Goal: Transaction & Acquisition: Subscribe to service/newsletter

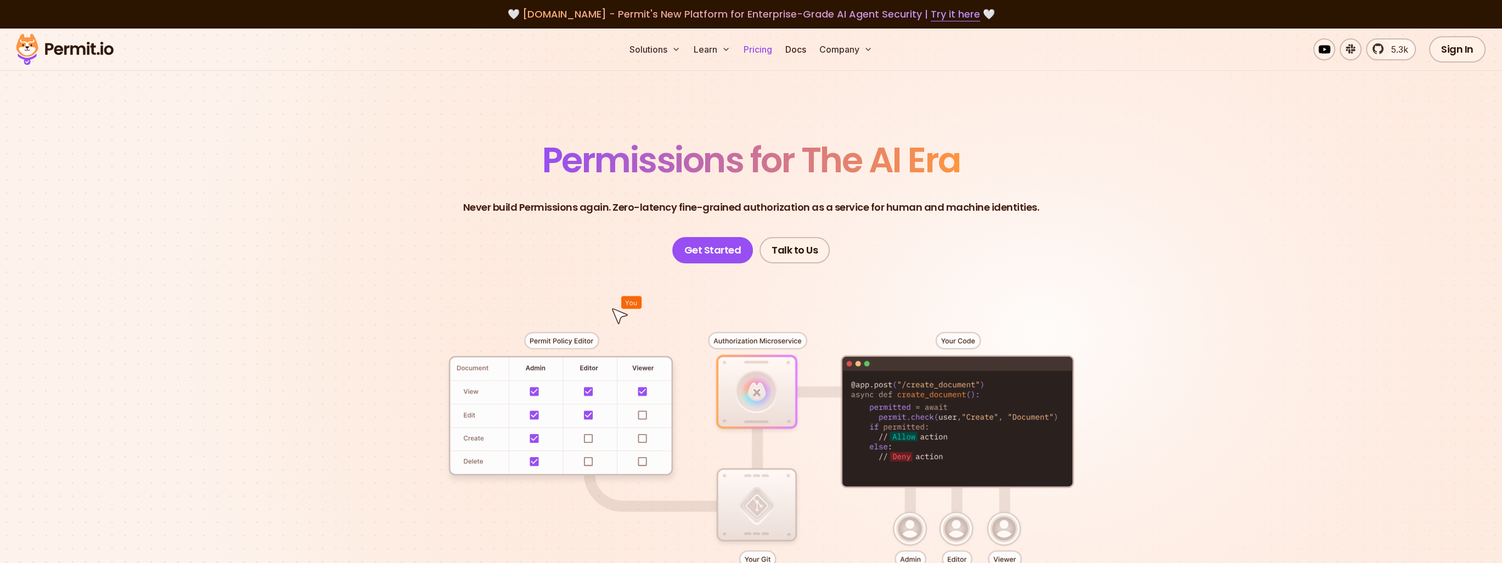
click at [764, 52] on link "Pricing" at bounding box center [757, 49] width 37 height 22
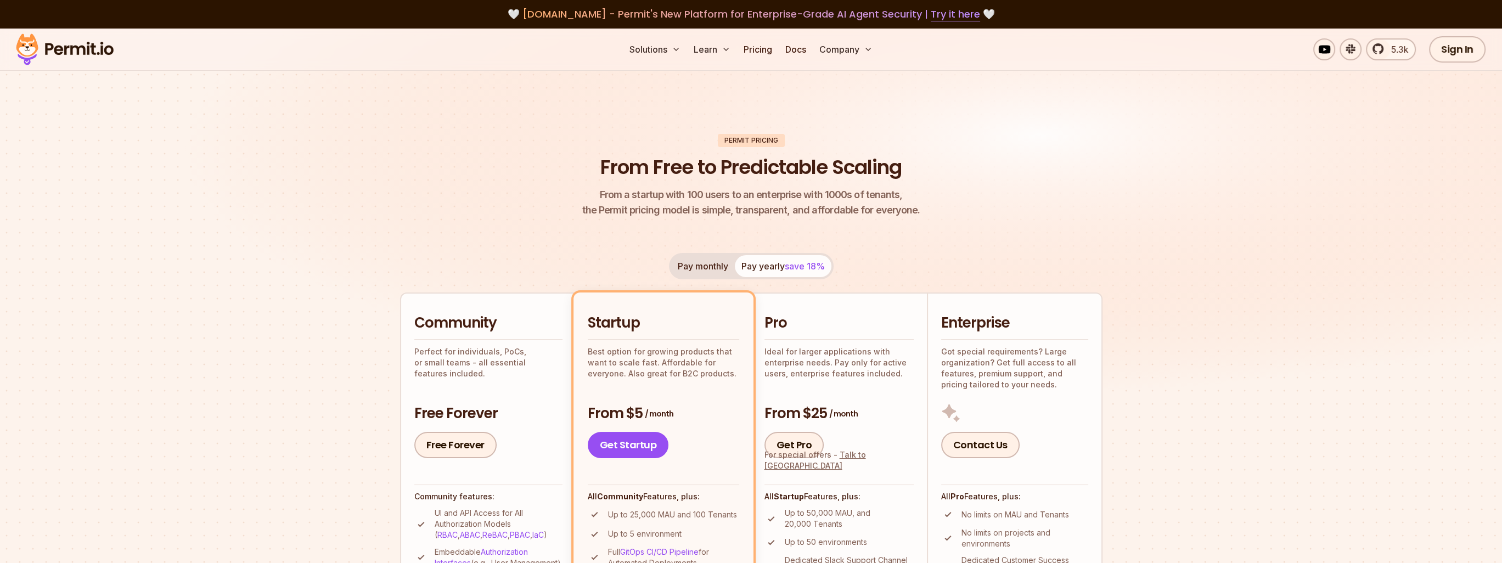
scroll to position [165, 0]
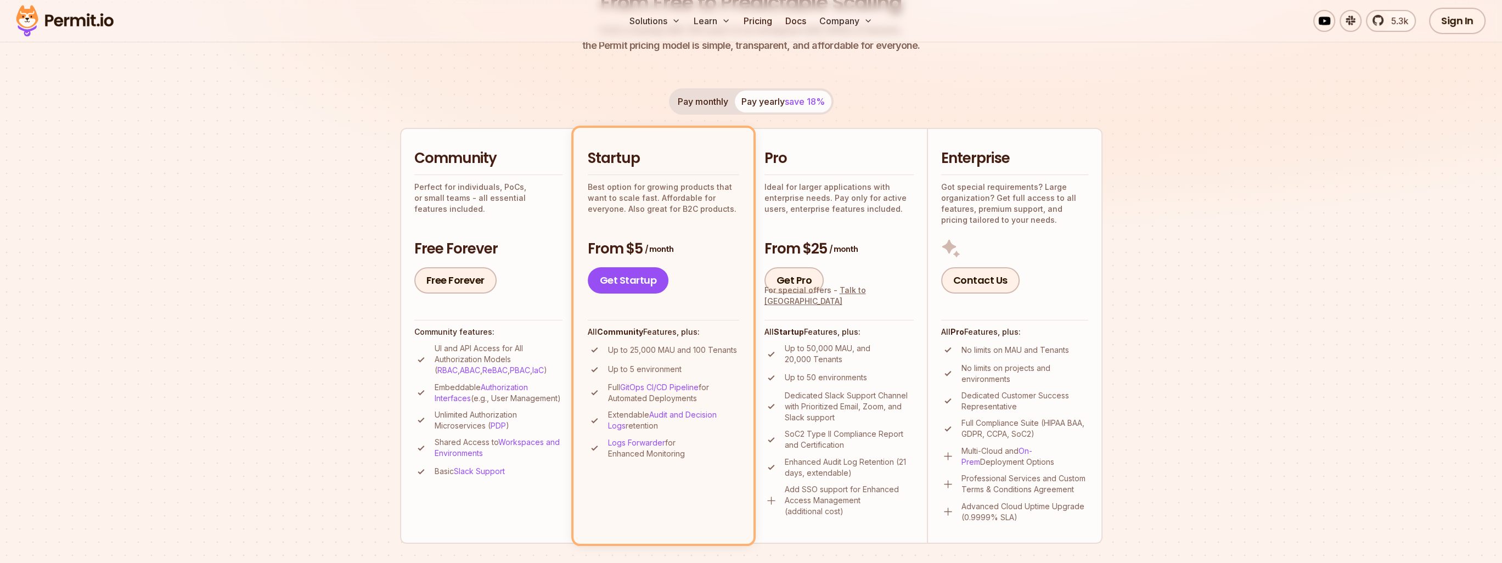
click at [703, 96] on button "Pay monthly" at bounding box center [703, 102] width 64 height 22
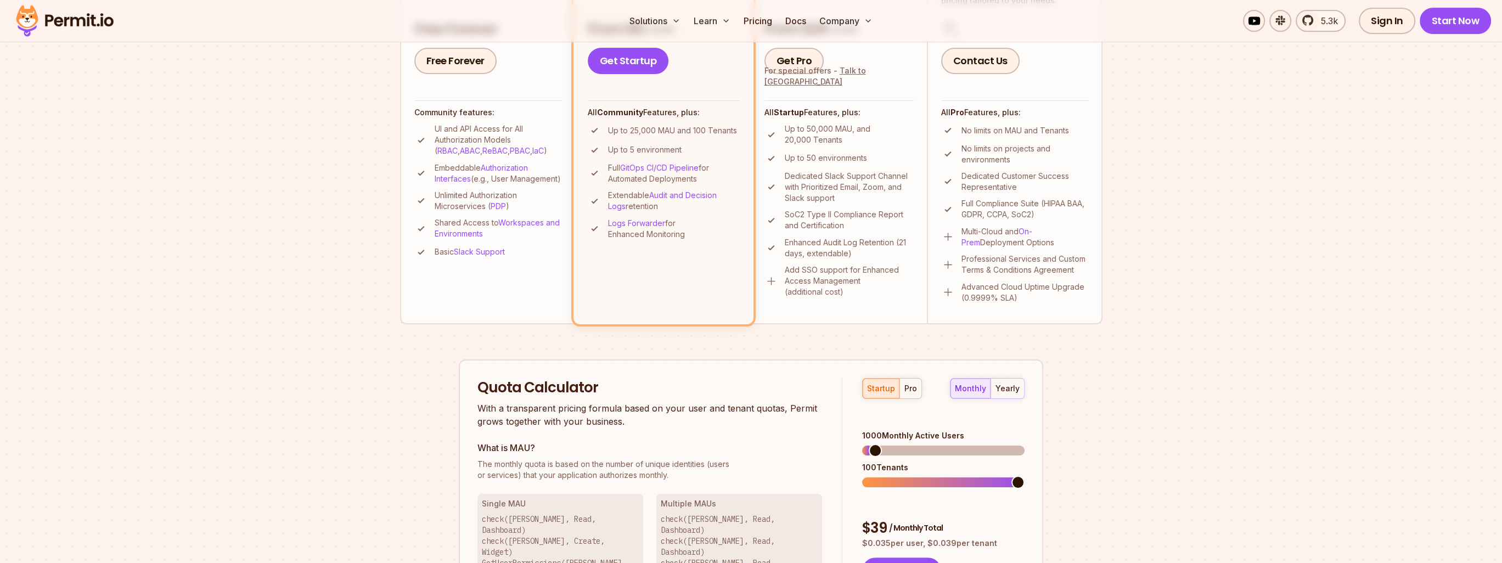
scroll to position [494, 0]
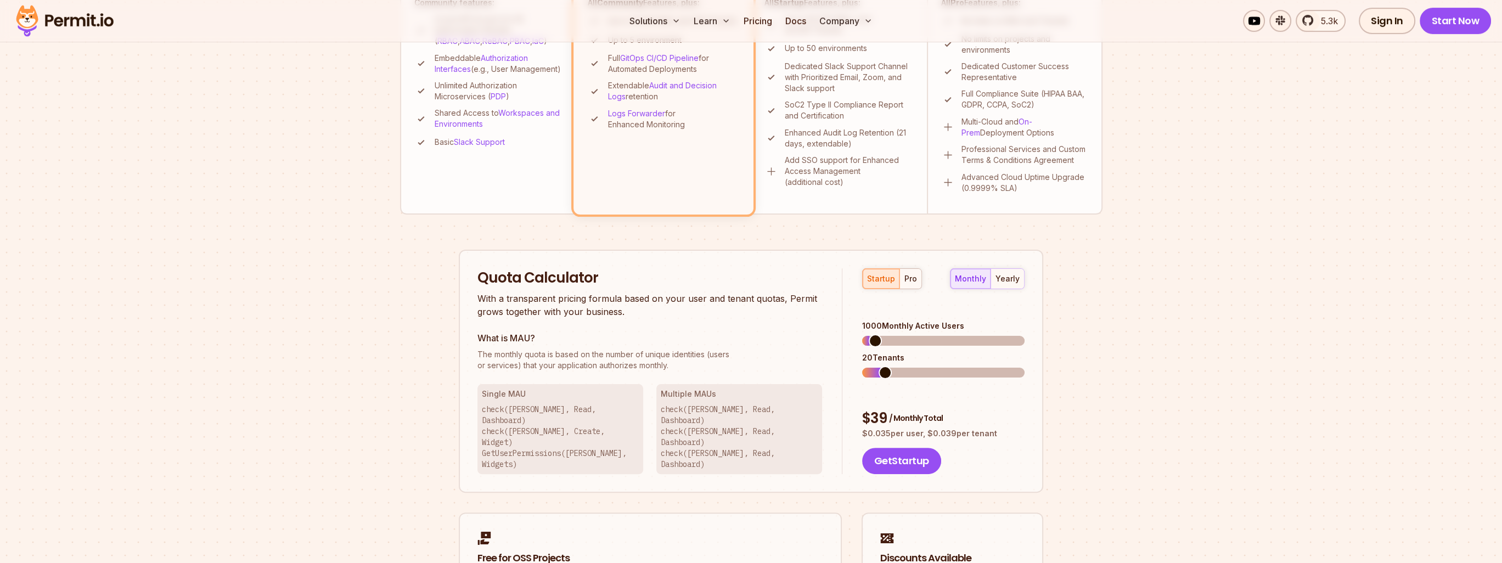
click at [881, 366] on span at bounding box center [885, 372] width 13 height 13
click at [1025, 334] on span at bounding box center [1018, 340] width 13 height 13
click at [1025, 366] on span at bounding box center [1018, 372] width 13 height 13
click at [918, 275] on button "pro" at bounding box center [911, 279] width 22 height 20
click at [862, 366] on span at bounding box center [868, 372] width 13 height 13
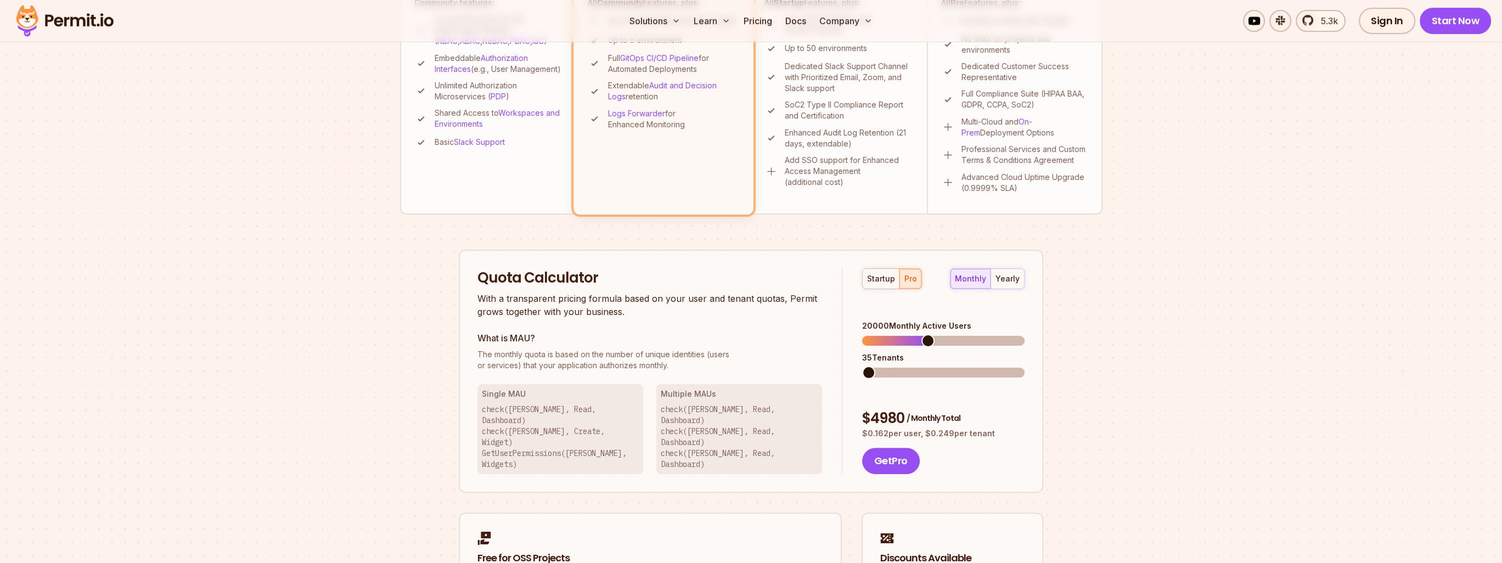
click at [922, 334] on span at bounding box center [928, 340] width 13 height 13
click at [862, 334] on span at bounding box center [868, 340] width 13 height 13
click at [864, 334] on span at bounding box center [870, 340] width 13 height 13
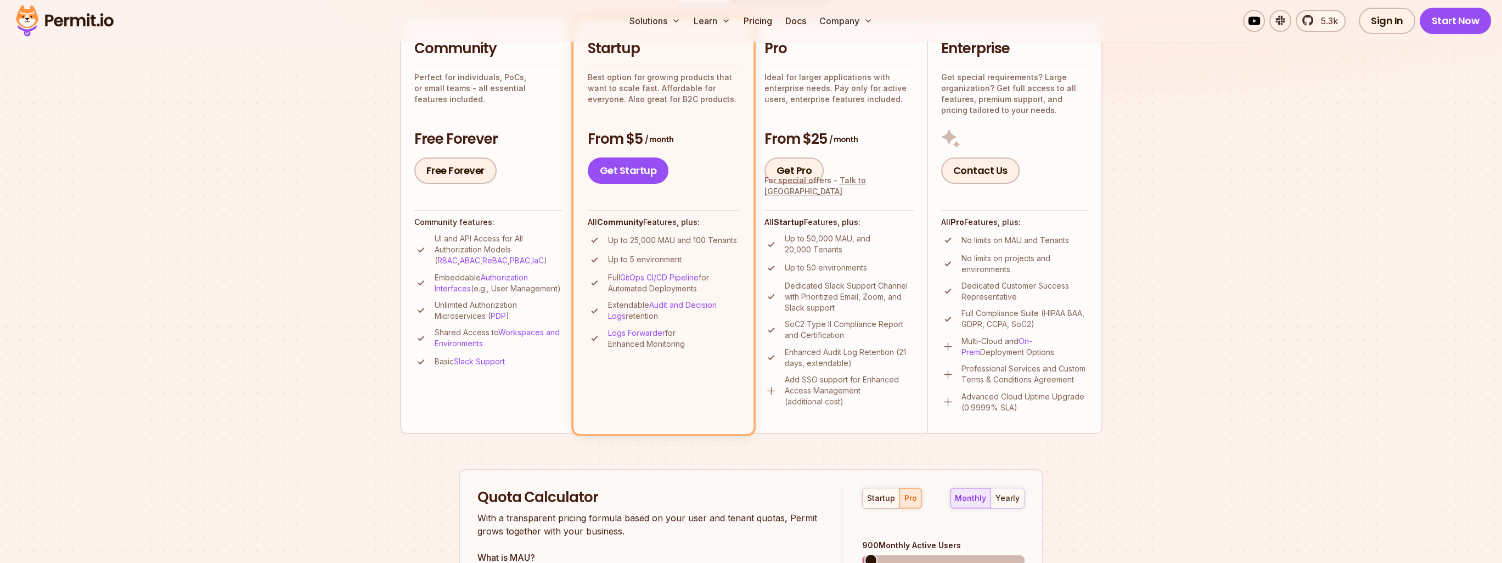
scroll to position [165, 0]
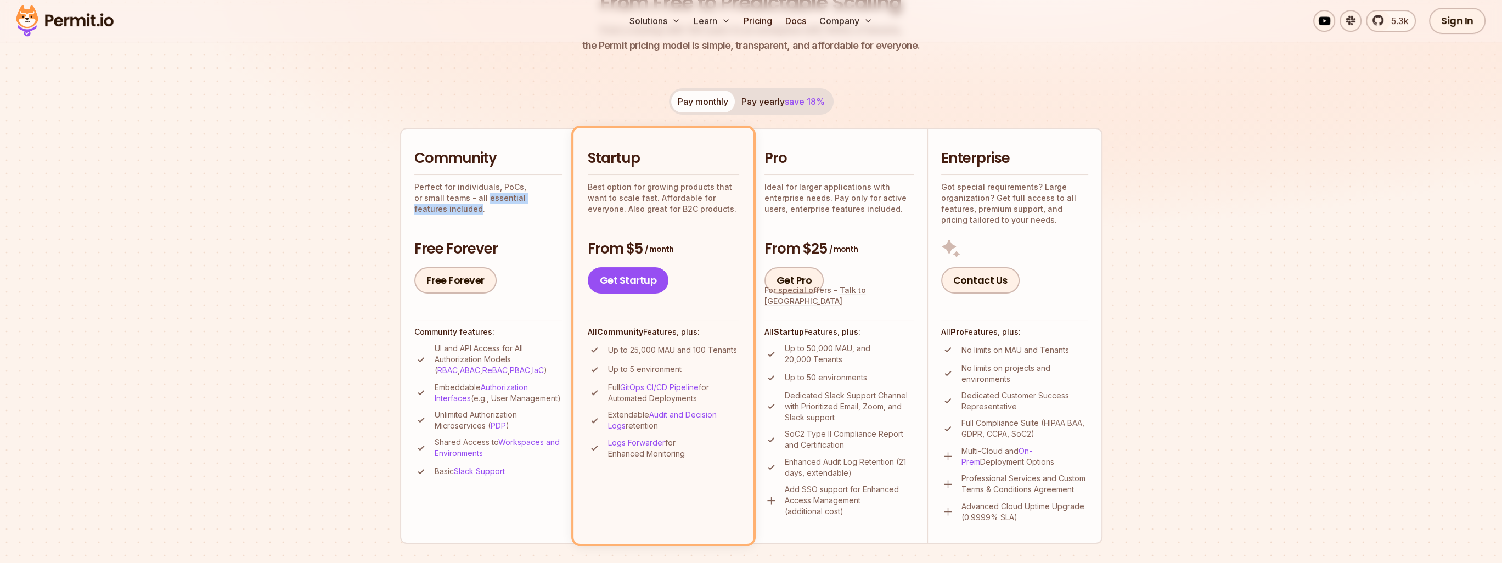
drag, startPoint x: 454, startPoint y: 200, endPoint x: 551, endPoint y: 200, distance: 96.6
click at [551, 200] on p "Perfect for individuals, PoCs, or small teams - all essential features included." at bounding box center [488, 198] width 148 height 33
click at [467, 273] on link "Free Forever" at bounding box center [455, 280] width 82 height 26
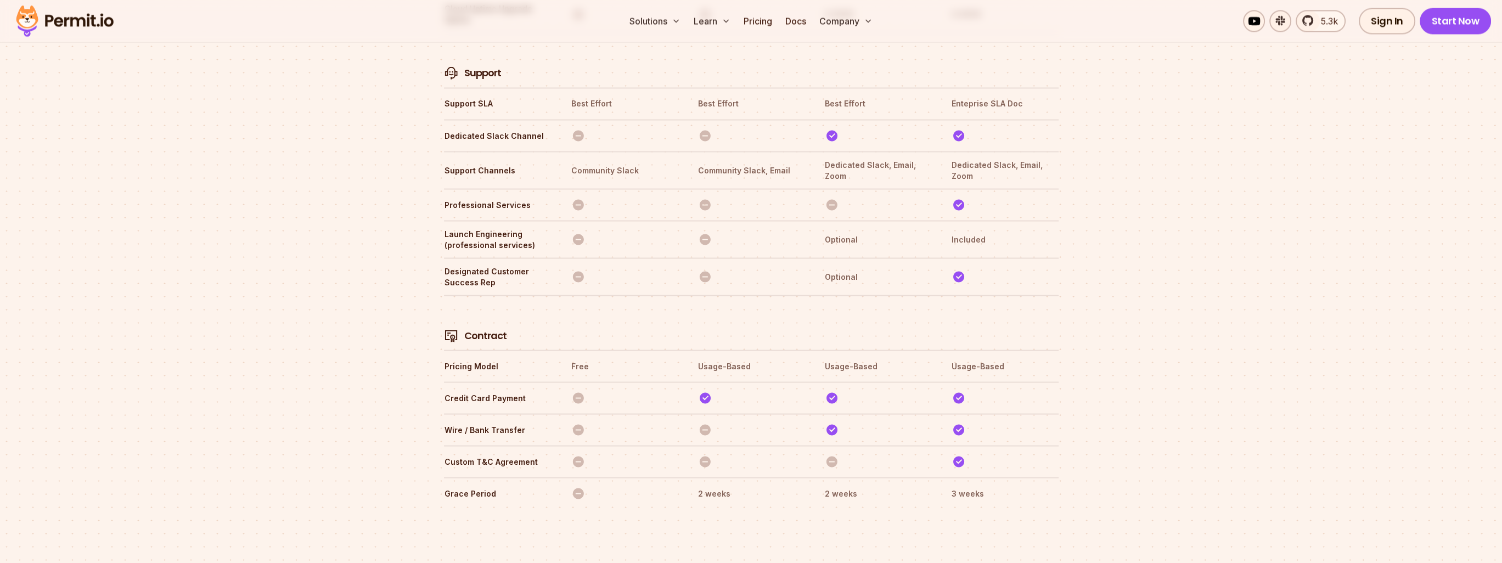
scroll to position [3680, 0]
